Goal: Check status: Check status

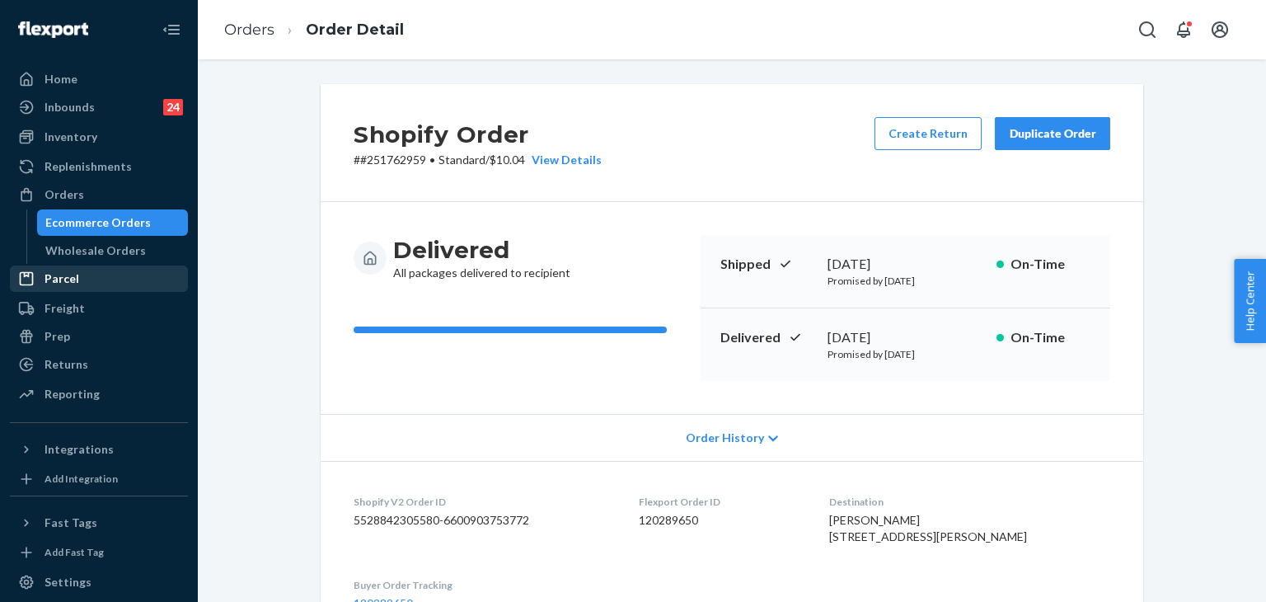
drag, startPoint x: 59, startPoint y: 77, endPoint x: 83, endPoint y: 291, distance: 215.7
click at [59, 77] on div "Home" at bounding box center [61, 79] width 33 height 16
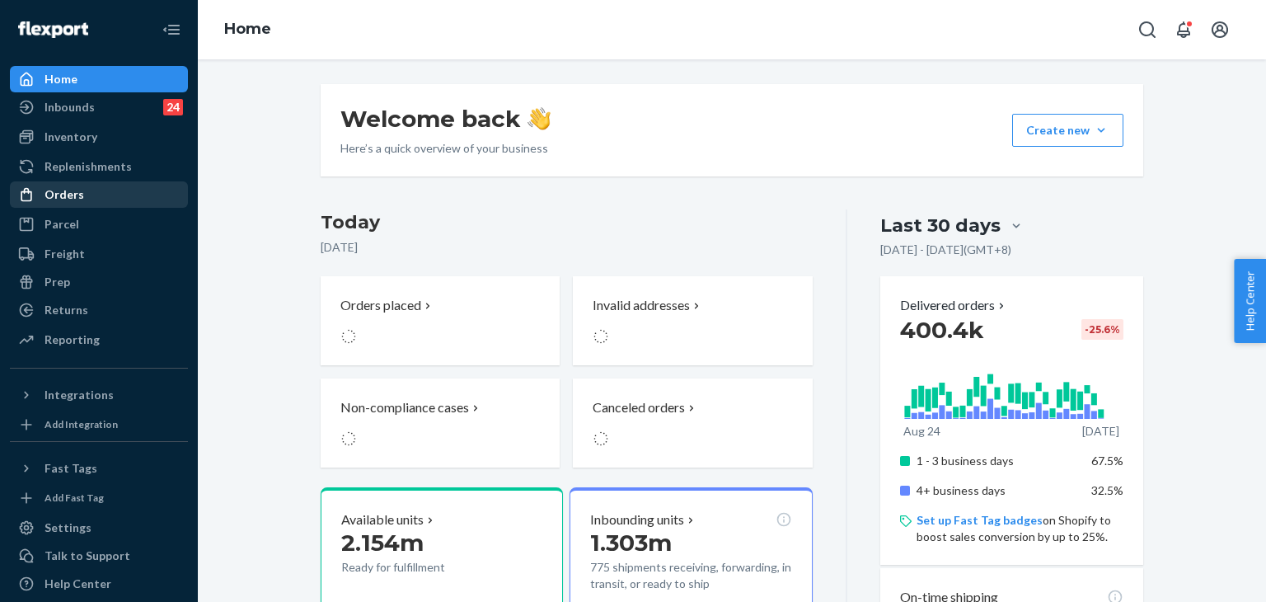
click at [86, 196] on div "Orders" at bounding box center [99, 194] width 175 height 23
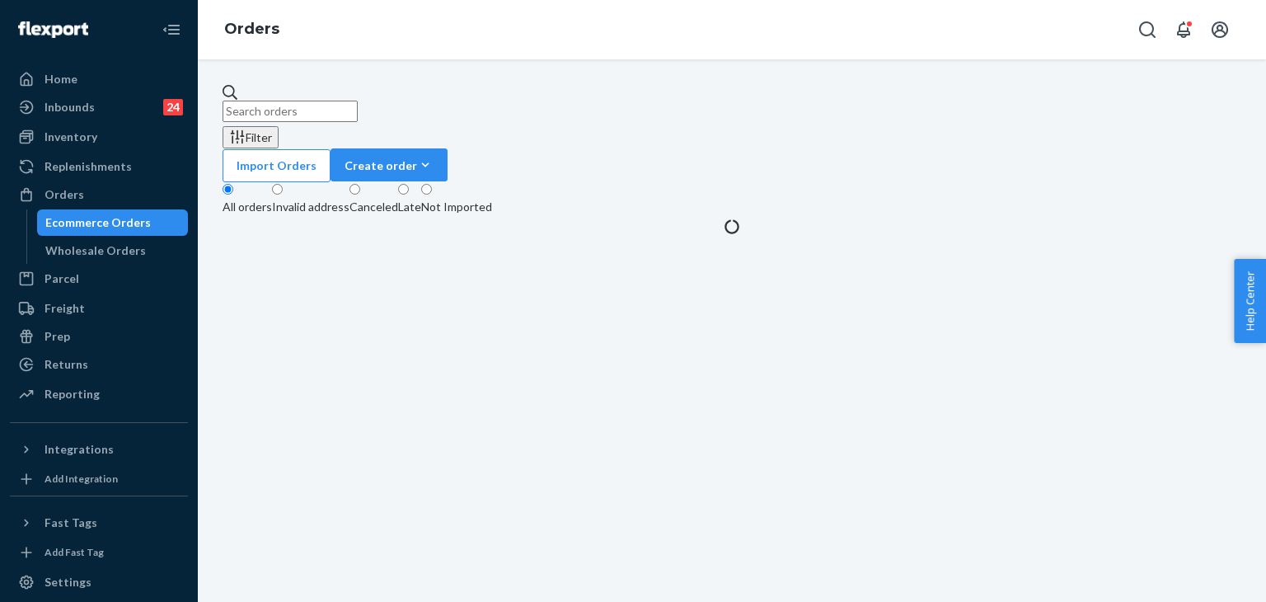
click at [297, 101] on input "text" at bounding box center [290, 111] width 135 height 21
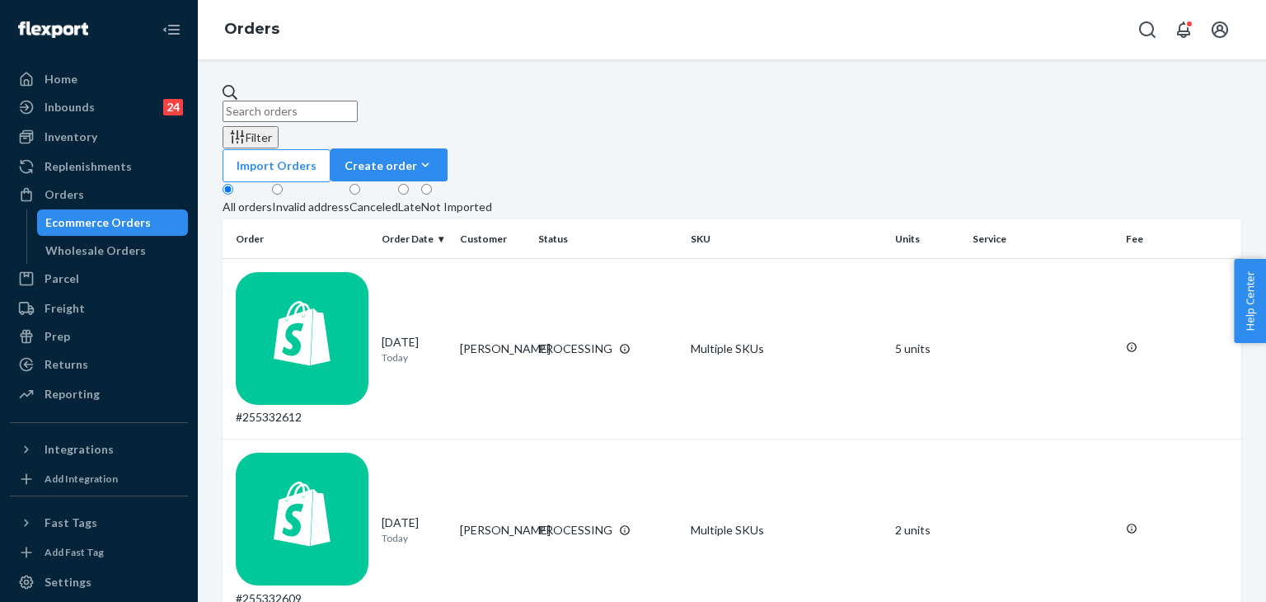
paste input "#254548426"
type input "#254548426"
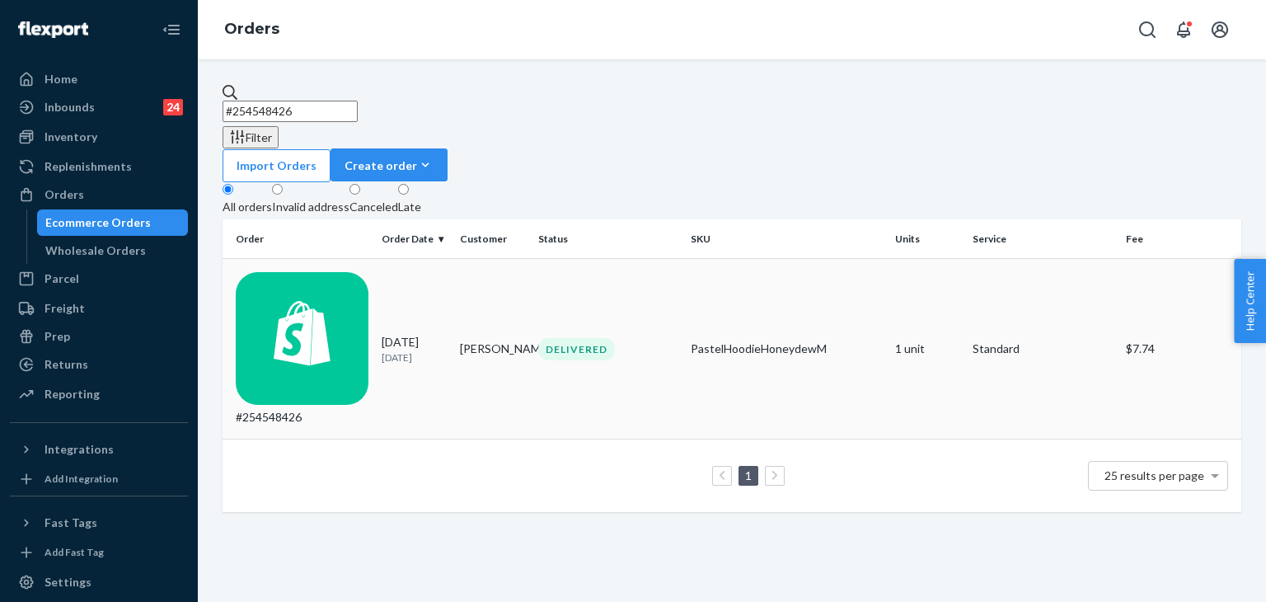
click at [625, 338] on div "DELIVERED" at bounding box center [608, 349] width 146 height 22
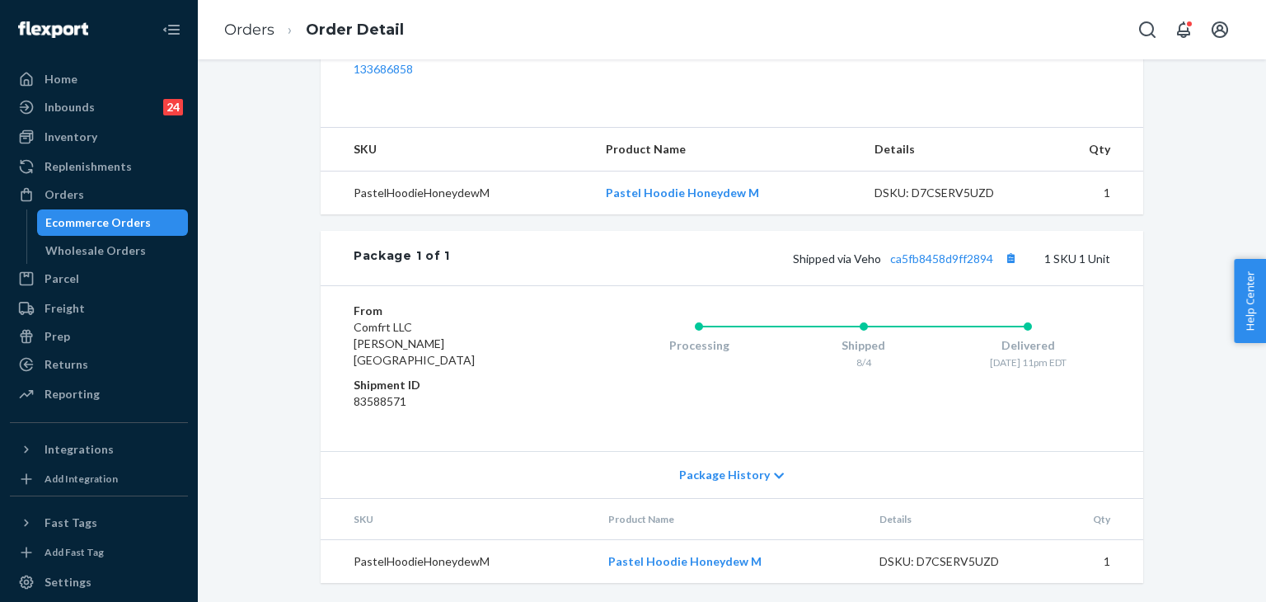
scroll to position [551, 0]
click at [40, 79] on div at bounding box center [31, 79] width 26 height 16
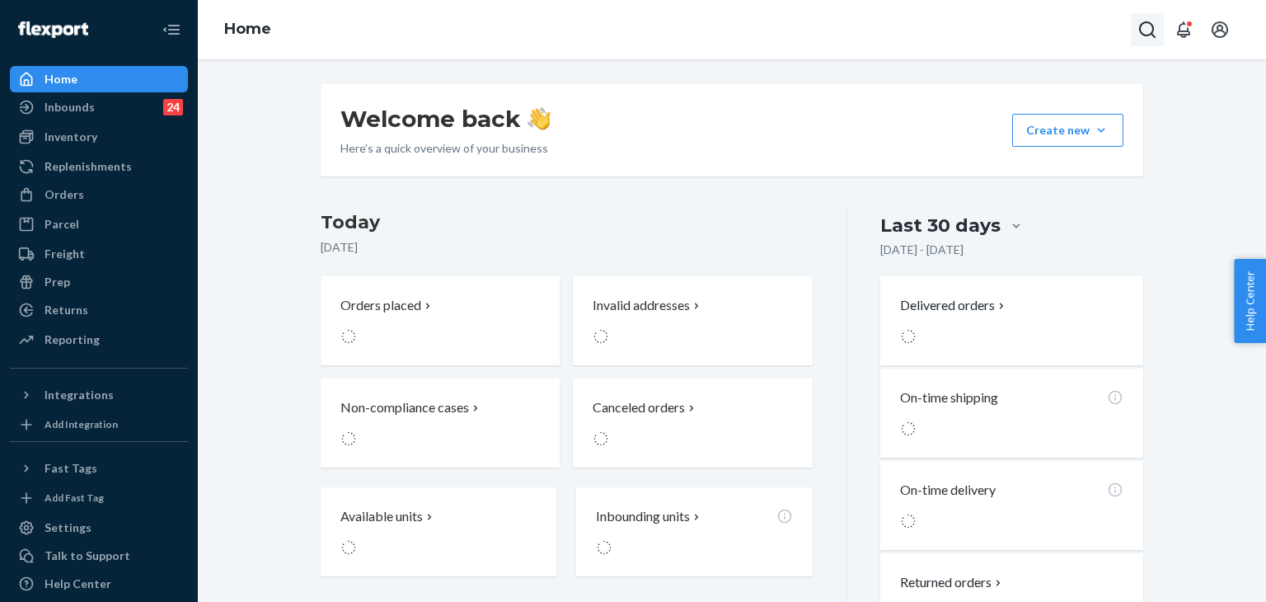
click at [1137, 21] on icon "Open Search Box" at bounding box center [1147, 30] width 20 height 20
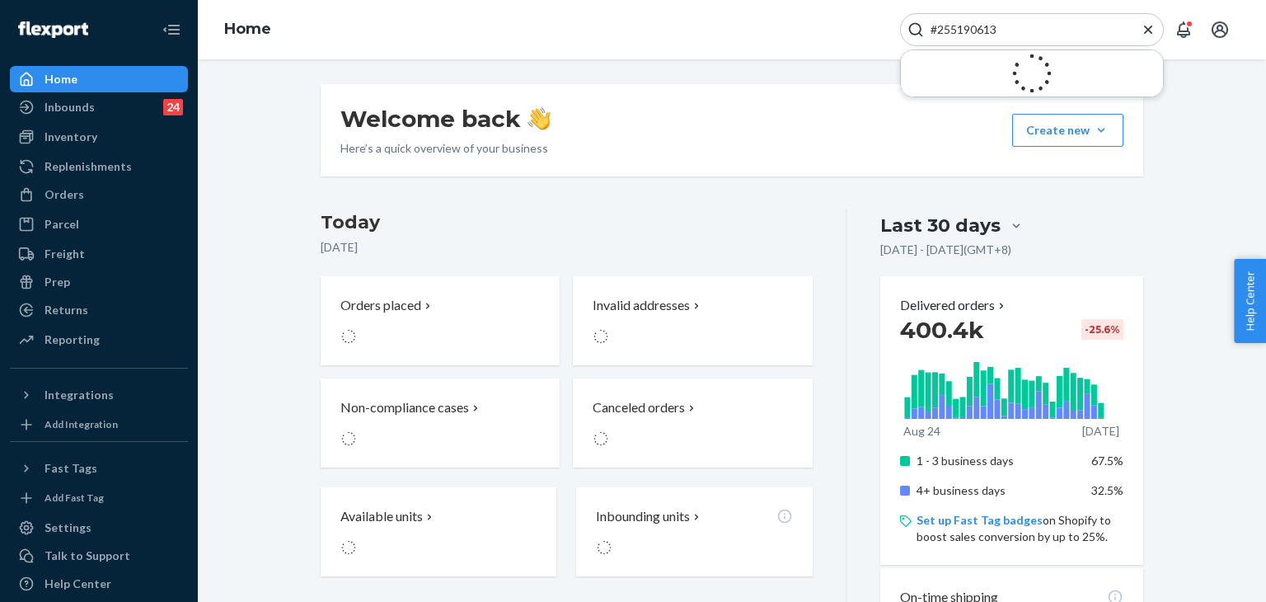
type input "#255190613"
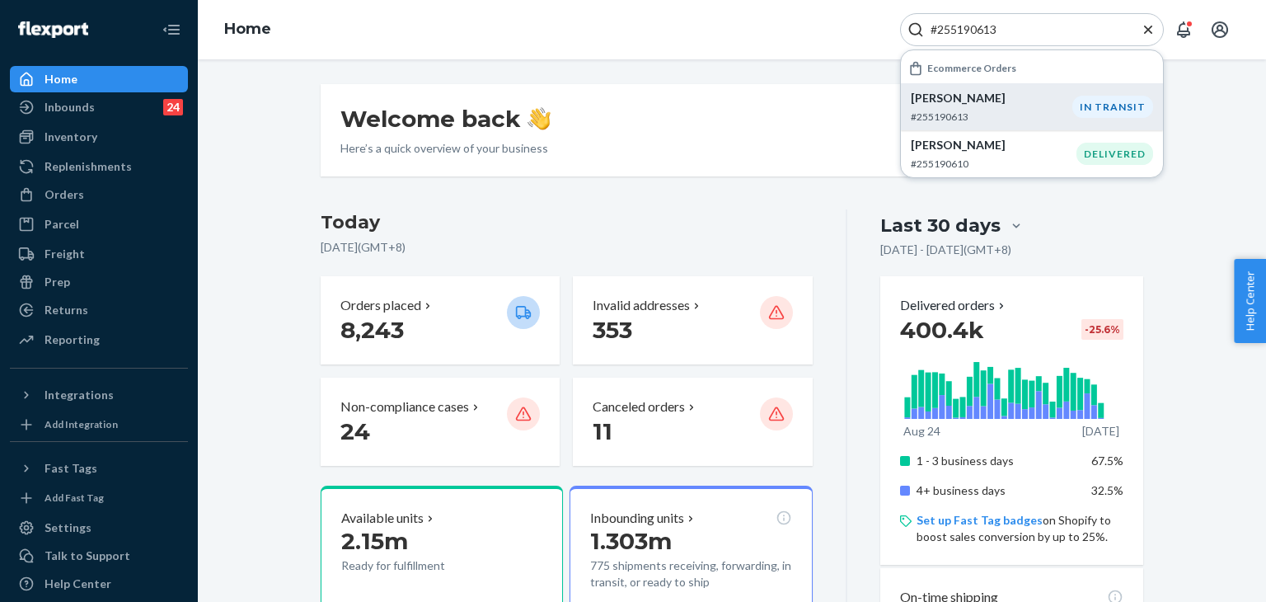
click at [1044, 96] on p "[PERSON_NAME]" at bounding box center [992, 98] width 162 height 16
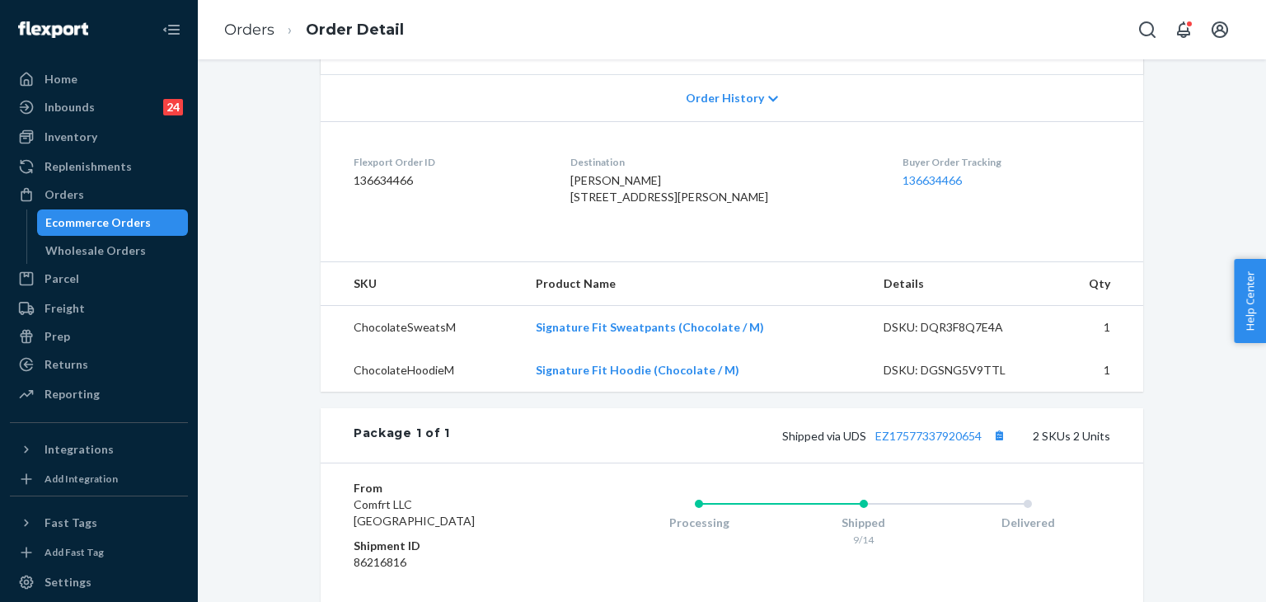
scroll to position [247, 0]
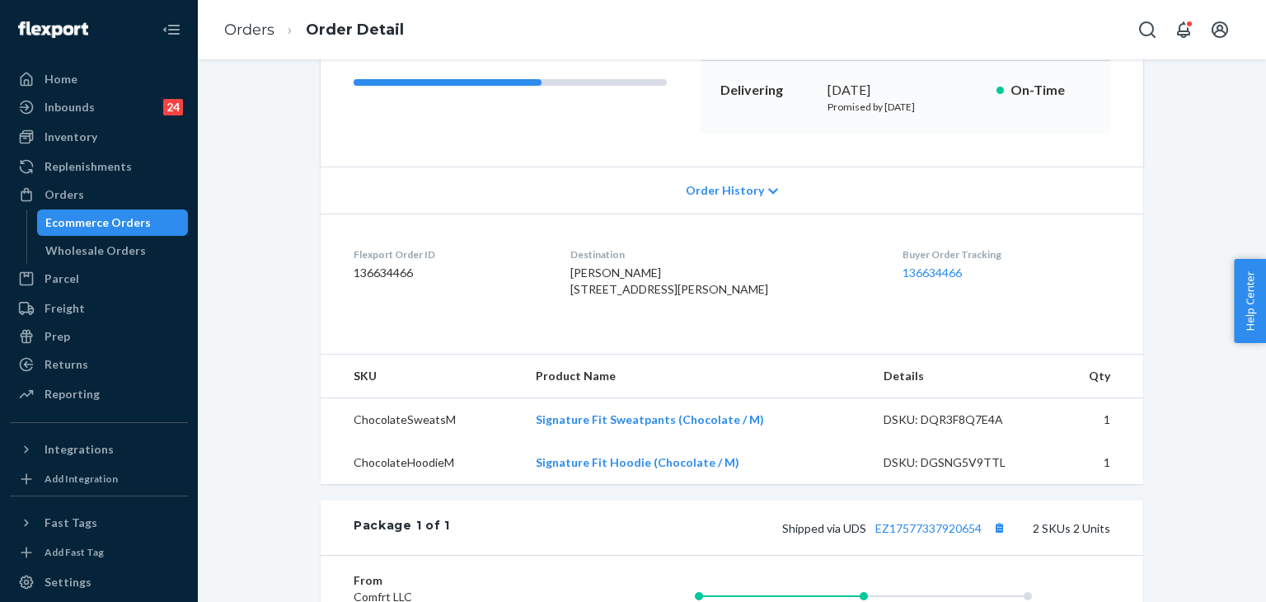
click at [747, 195] on span "Order History" at bounding box center [725, 190] width 78 height 16
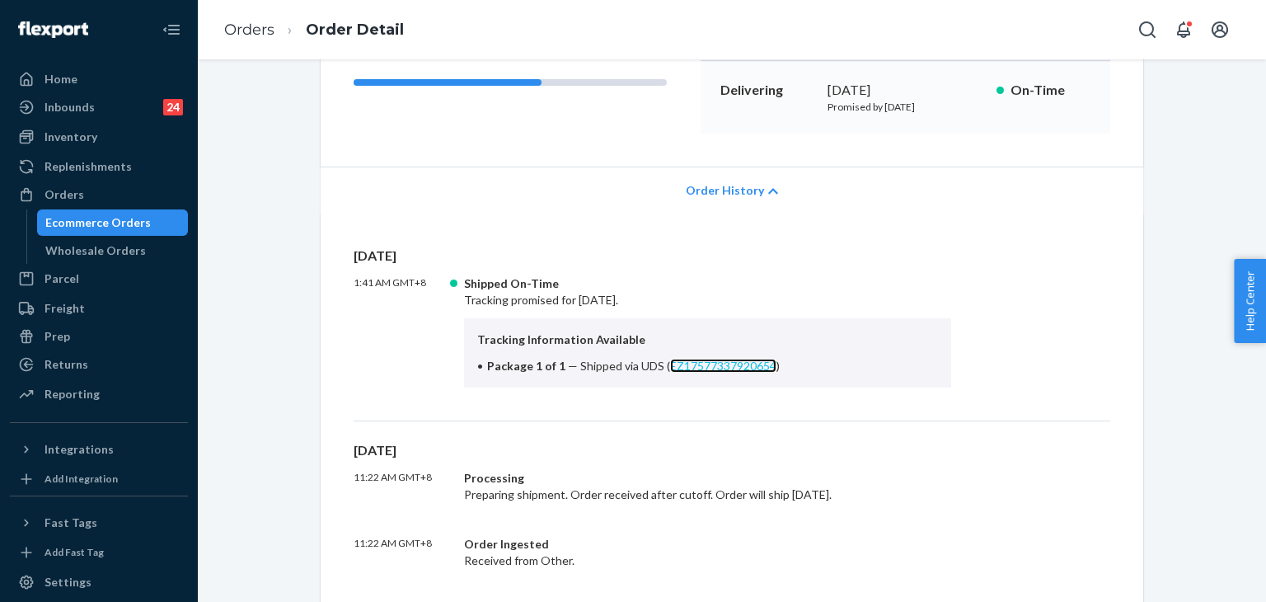
click at [719, 367] on link "EZ17577337920654" at bounding box center [723, 365] width 106 height 14
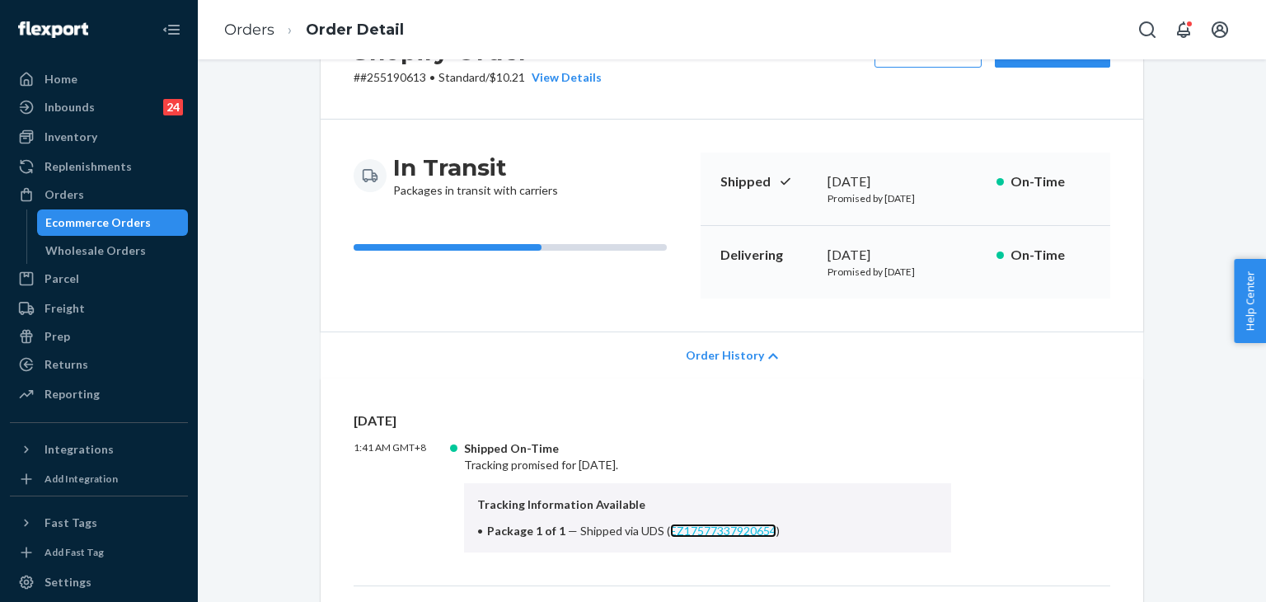
scroll to position [0, 0]
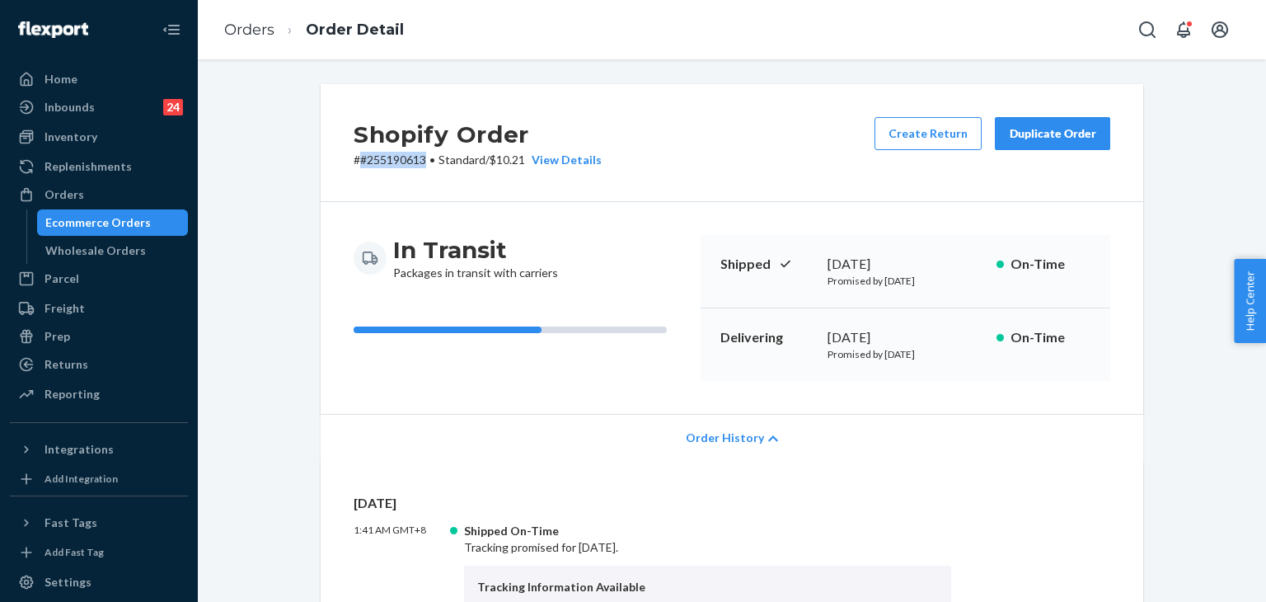
drag, startPoint x: 419, startPoint y: 163, endPoint x: 355, endPoint y: 163, distance: 63.5
click at [355, 163] on p "# #255190613 • Standard / $10.21 View Details" at bounding box center [478, 160] width 248 height 16
copy p "#255190613"
click at [82, 77] on div "Home" at bounding box center [99, 79] width 175 height 23
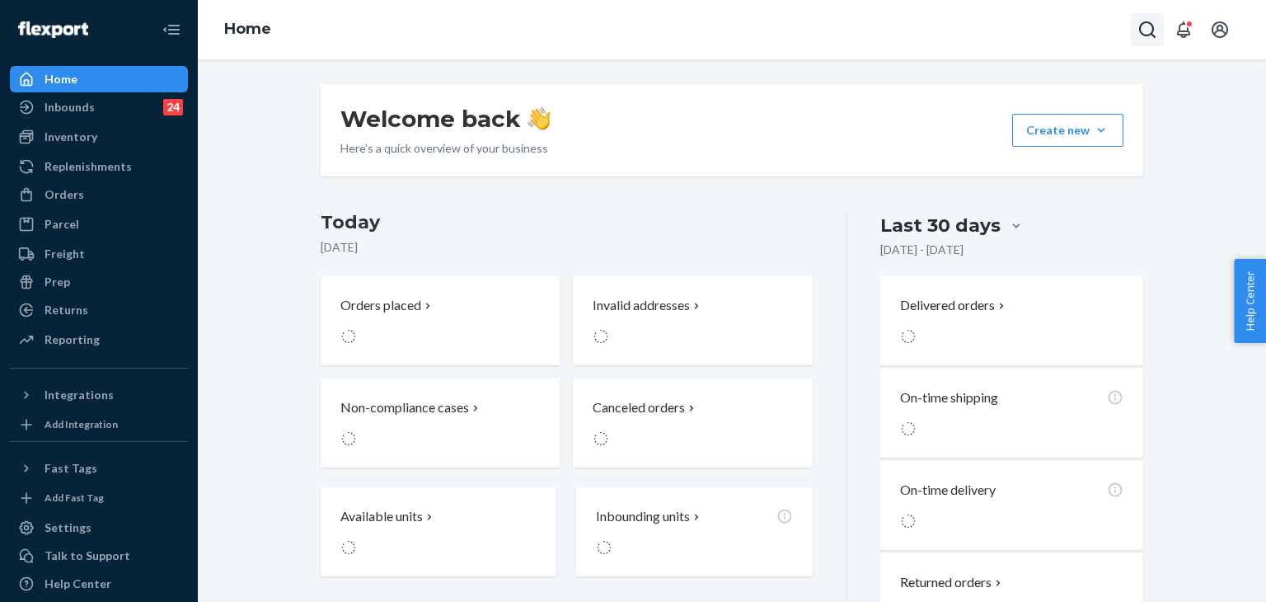
click at [1138, 29] on icon "Open Search Box" at bounding box center [1147, 30] width 20 height 20
type input "#BYN0NJ6OXE"
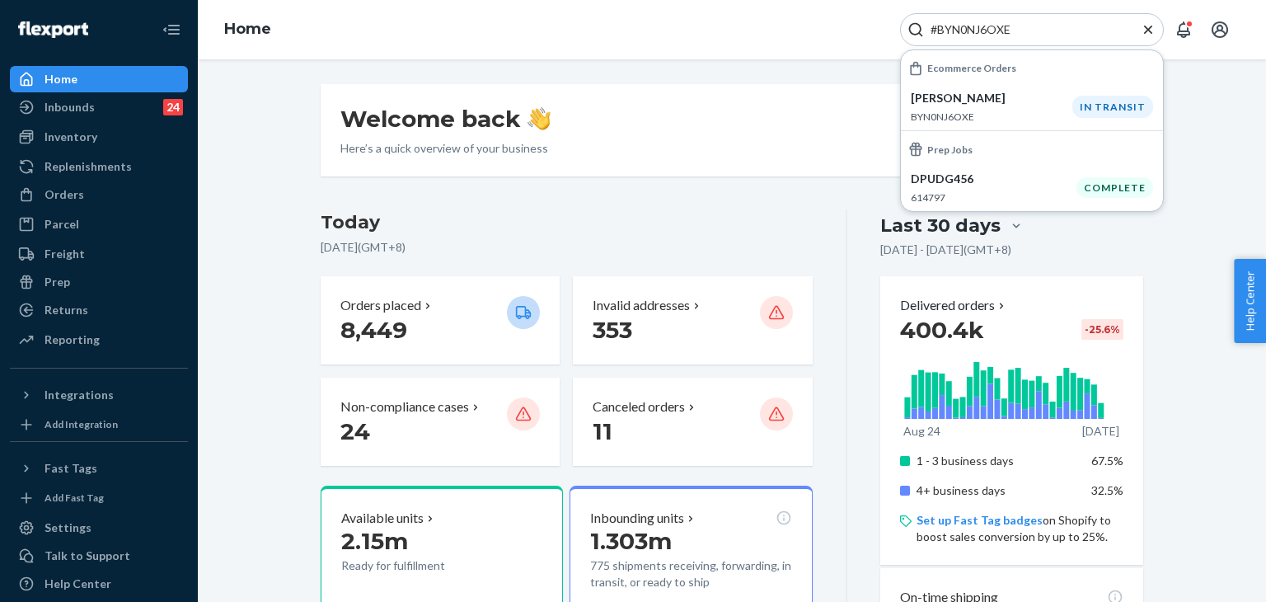
click at [1005, 111] on p "BYN0NJ6OXE" at bounding box center [992, 117] width 162 height 14
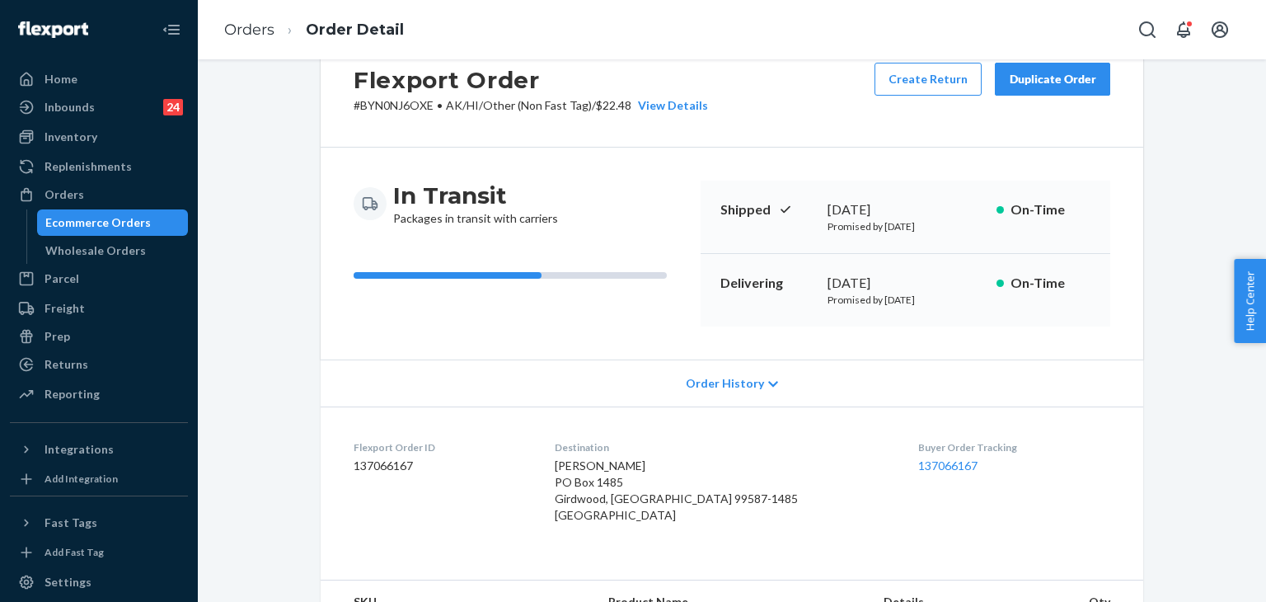
scroll to position [82, 0]
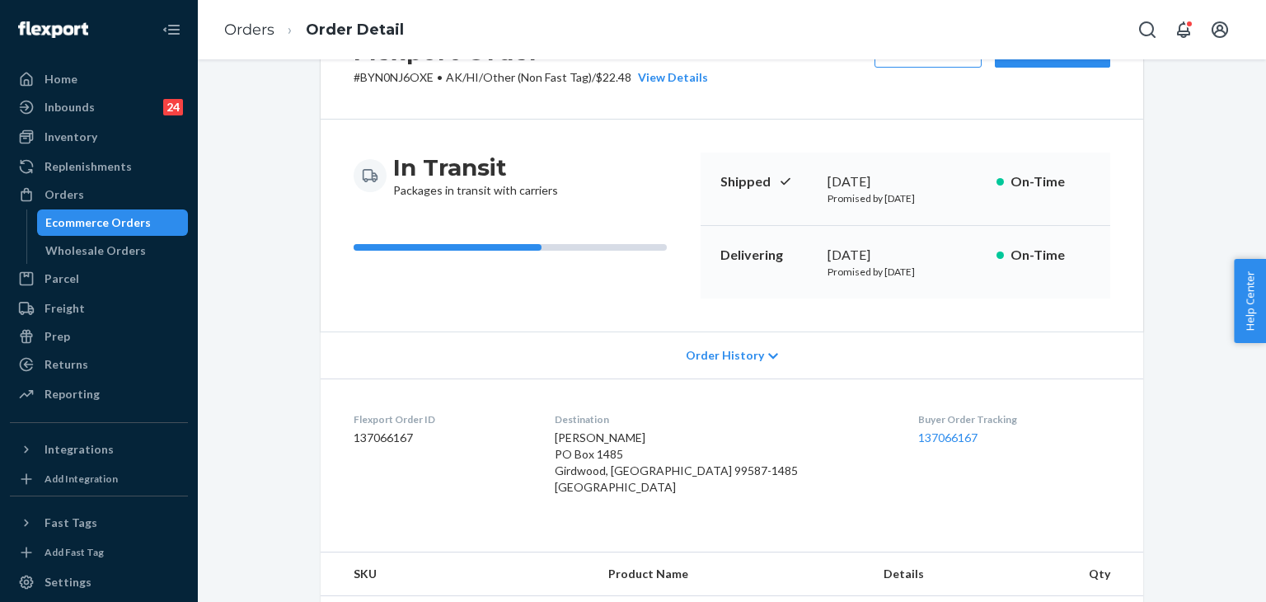
click at [700, 347] on div "Order History" at bounding box center [732, 354] width 822 height 47
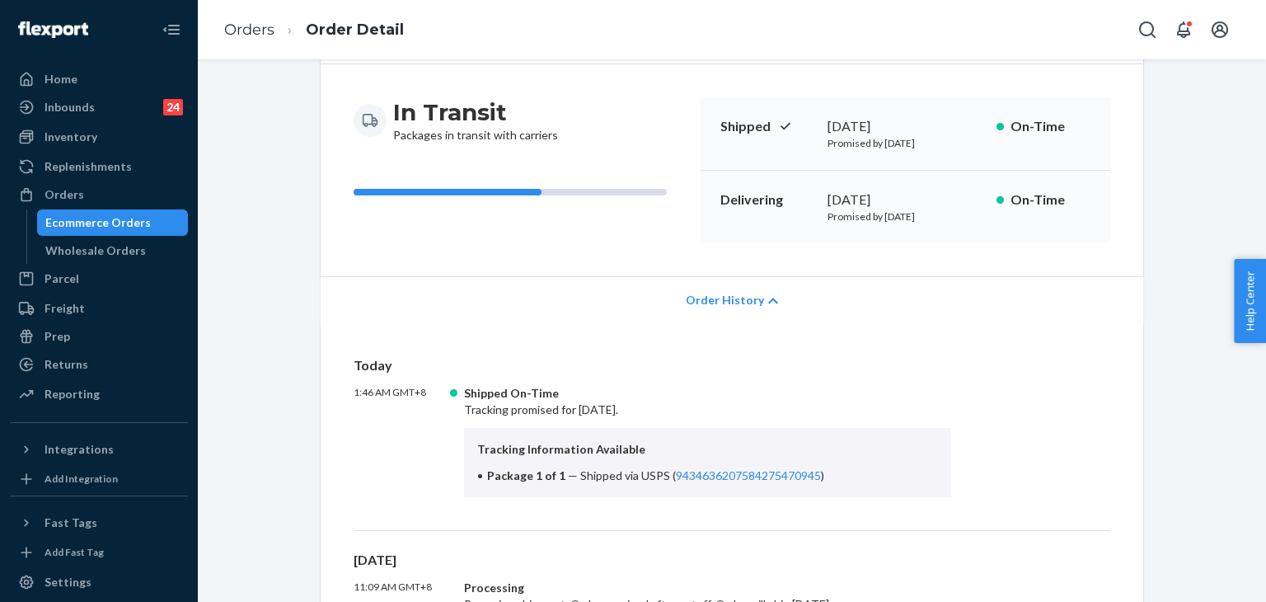
scroll to position [247, 0]
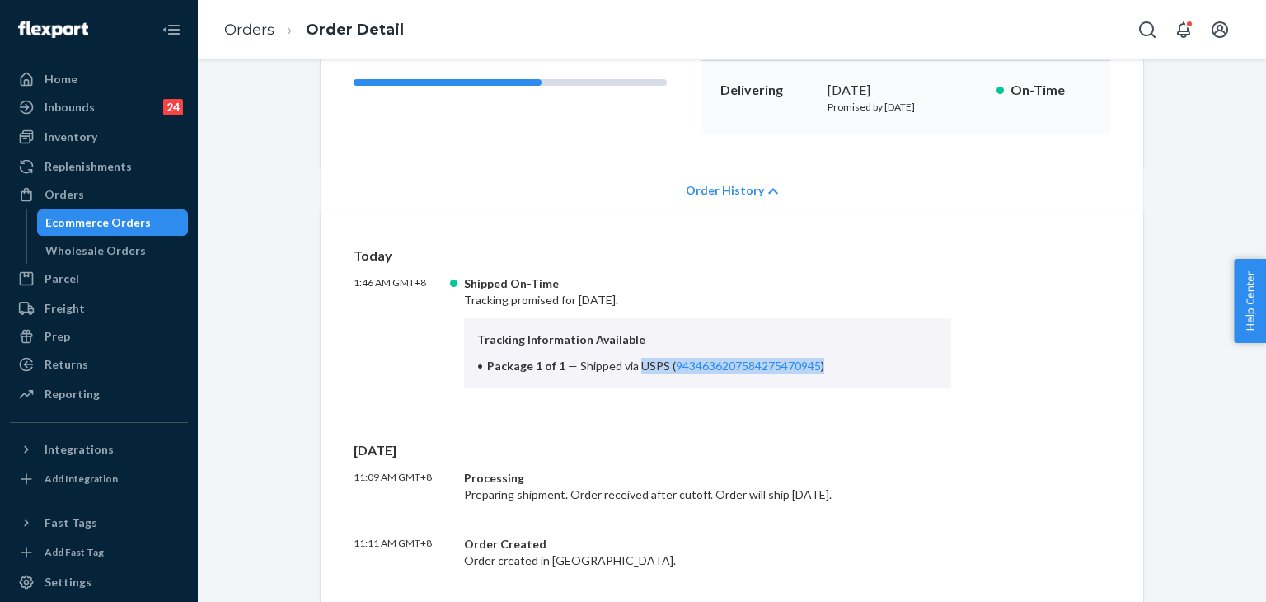
drag, startPoint x: 629, startPoint y: 366, endPoint x: 821, endPoint y: 367, distance: 192.0
click at [821, 367] on li "Package 1 of 1 — Shipped via USPS ( 9434636207584275470945 )" at bounding box center [707, 366] width 461 height 16
copy span "USPS ( 9434636207584275470945 )"
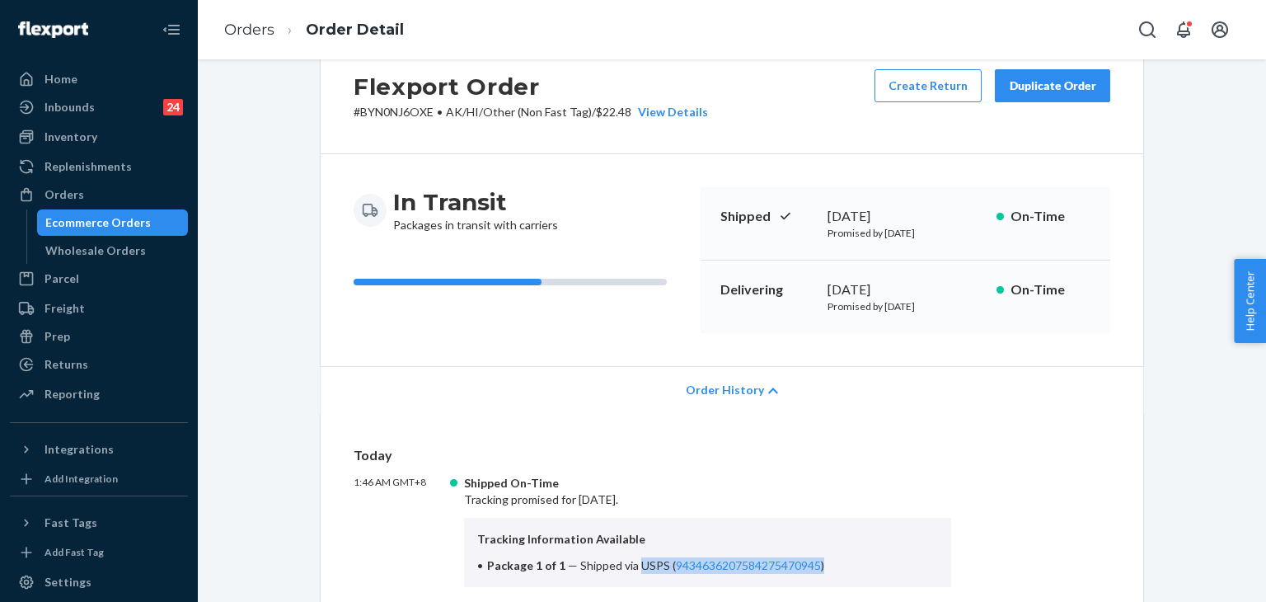
scroll to position [0, 0]
